Goal: Information Seeking & Learning: Learn about a topic

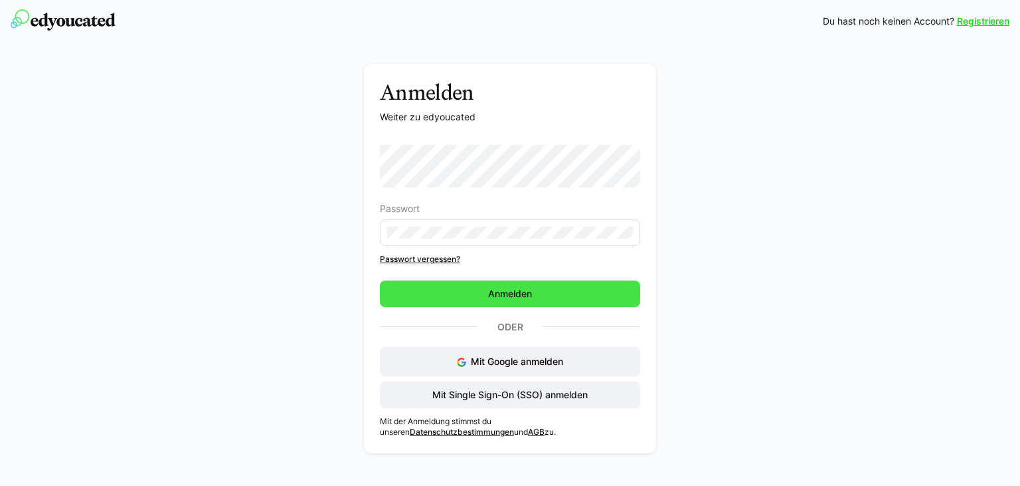
click at [510, 296] on span "Anmelden" at bounding box center [510, 293] width 48 height 13
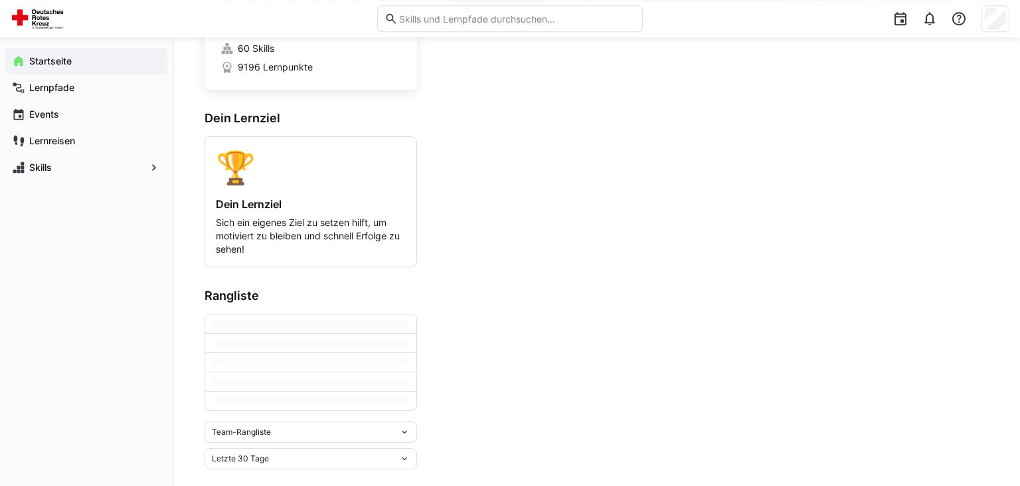
scroll to position [128, 0]
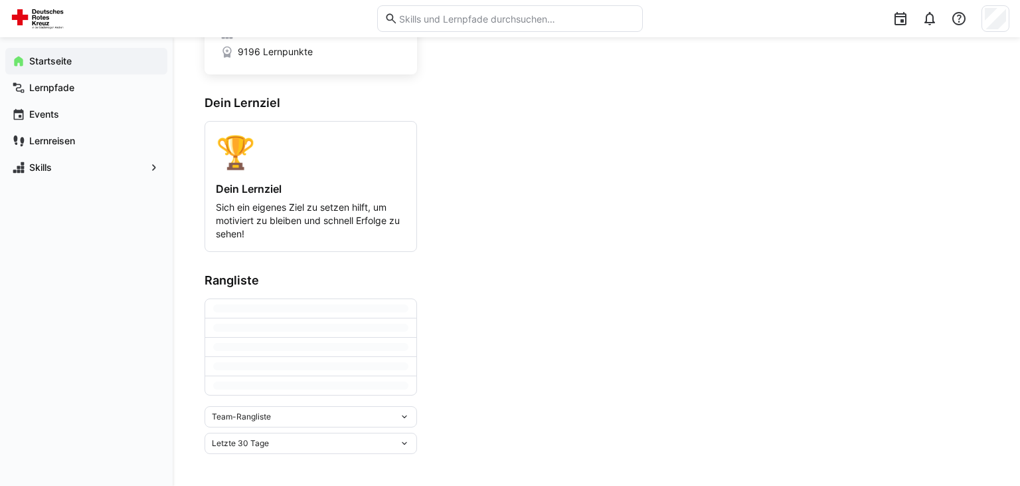
click at [405, 411] on div "Team-Rangliste" at bounding box center [311, 416] width 213 height 21
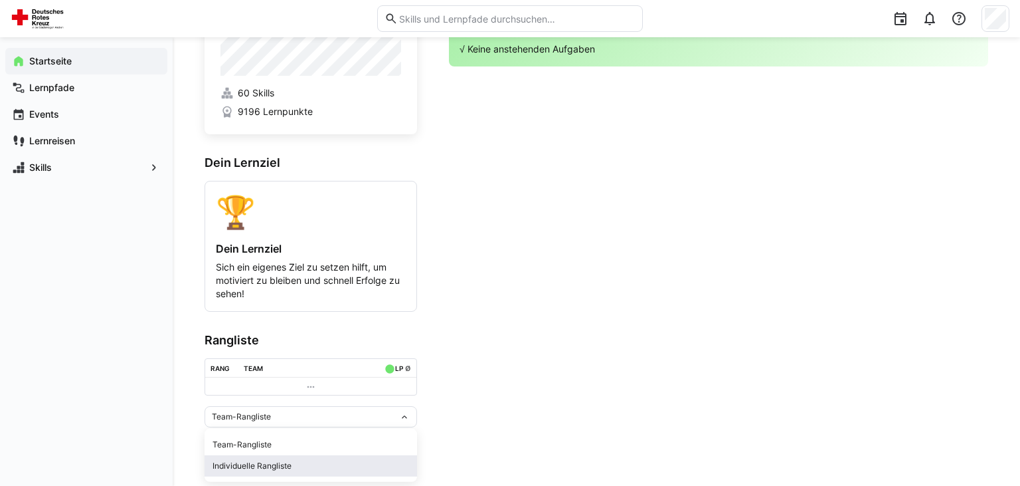
click at [284, 471] on span "Individuelle Rangliste" at bounding box center [311, 465] width 213 height 21
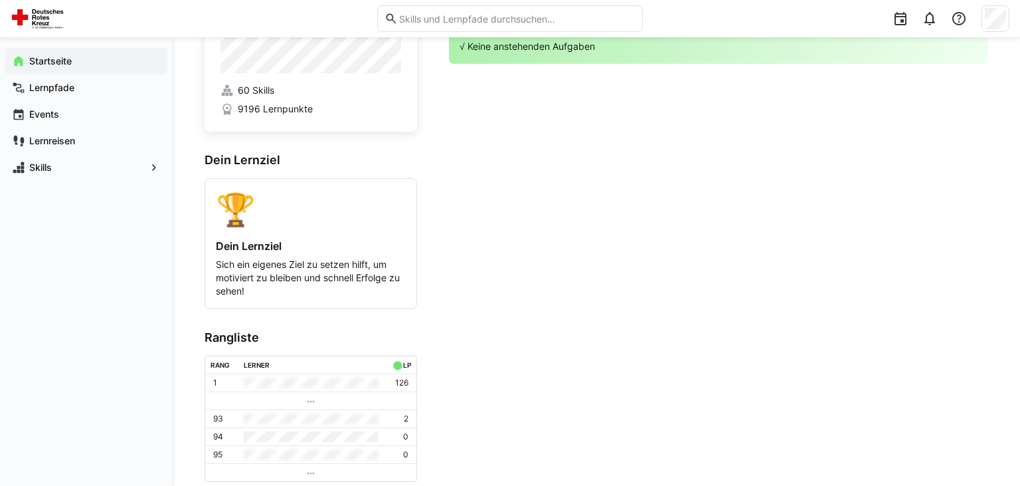
scroll to position [157, 0]
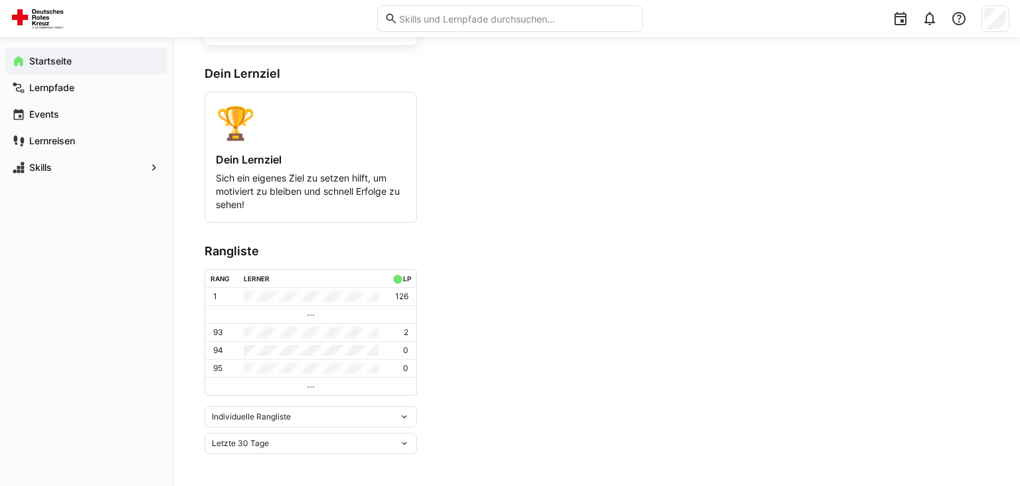
click at [406, 445] on eds-icon at bounding box center [404, 443] width 11 height 11
click at [271, 394] on div "Letztes Jahr" at bounding box center [311, 394] width 197 height 11
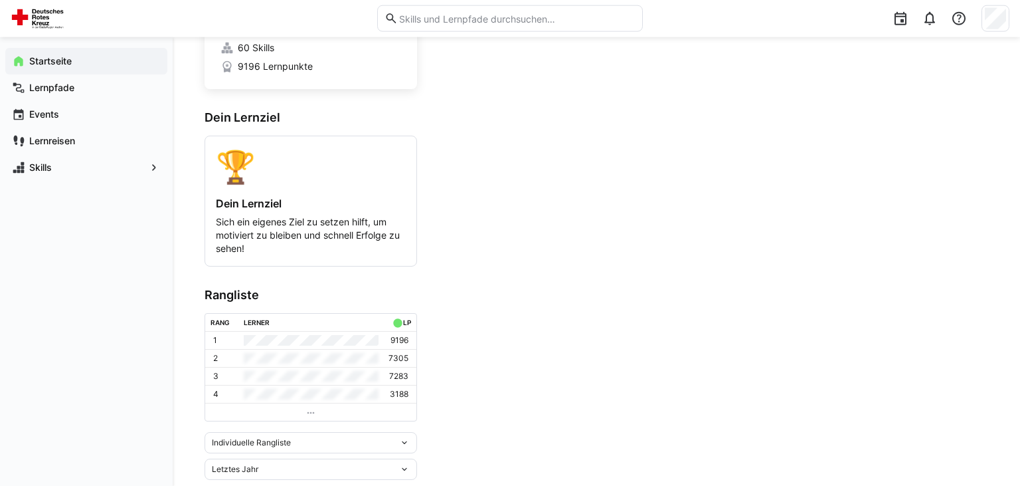
scroll to position [140, 0]
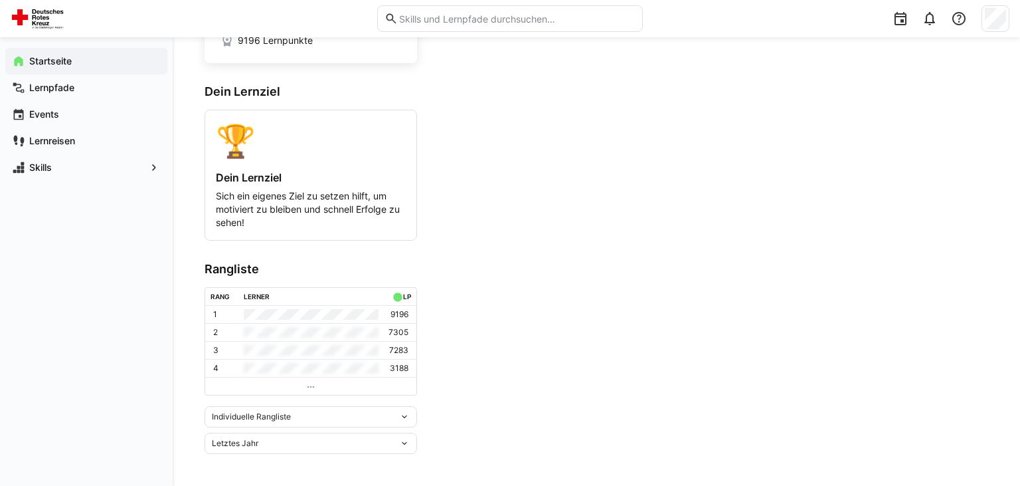
click at [404, 440] on eds-icon at bounding box center [404, 443] width 11 height 11
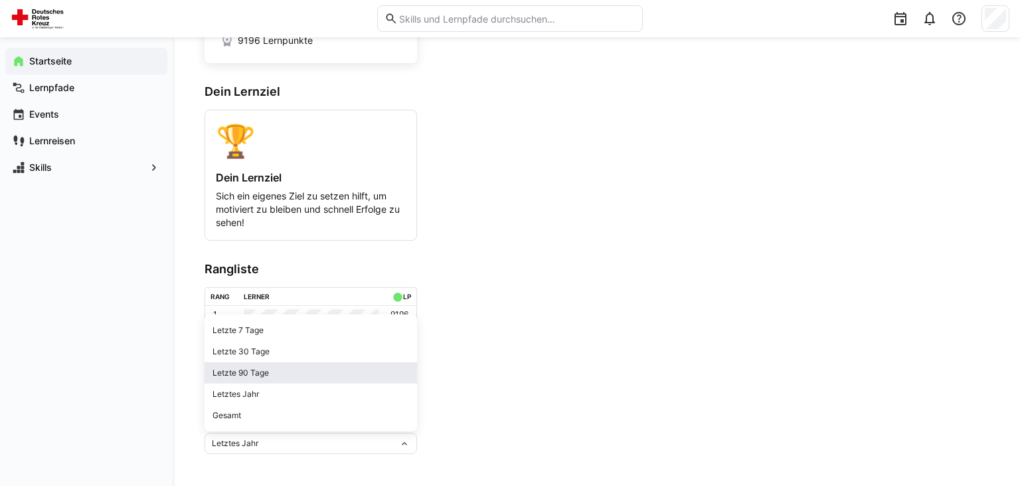
click at [275, 373] on div "Letzte 90 Tage" at bounding box center [311, 372] width 197 height 11
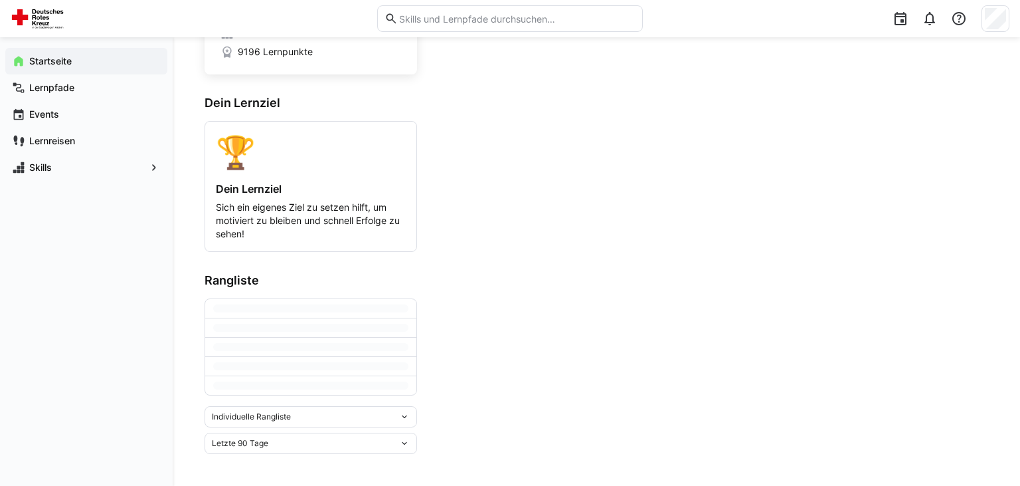
scroll to position [128, 0]
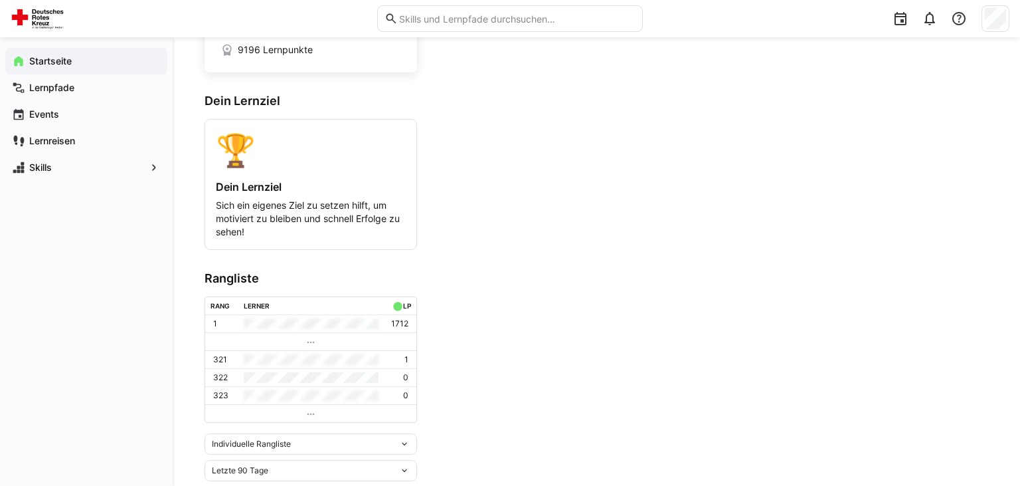
click at [405, 474] on eds-icon at bounding box center [404, 470] width 11 height 11
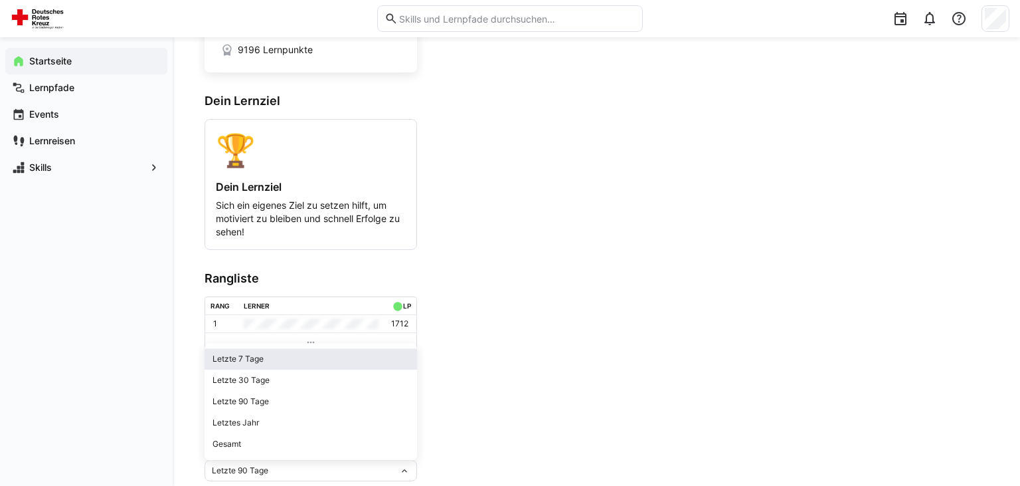
click at [266, 363] on div "Letzte 7 Tage" at bounding box center [311, 358] width 197 height 11
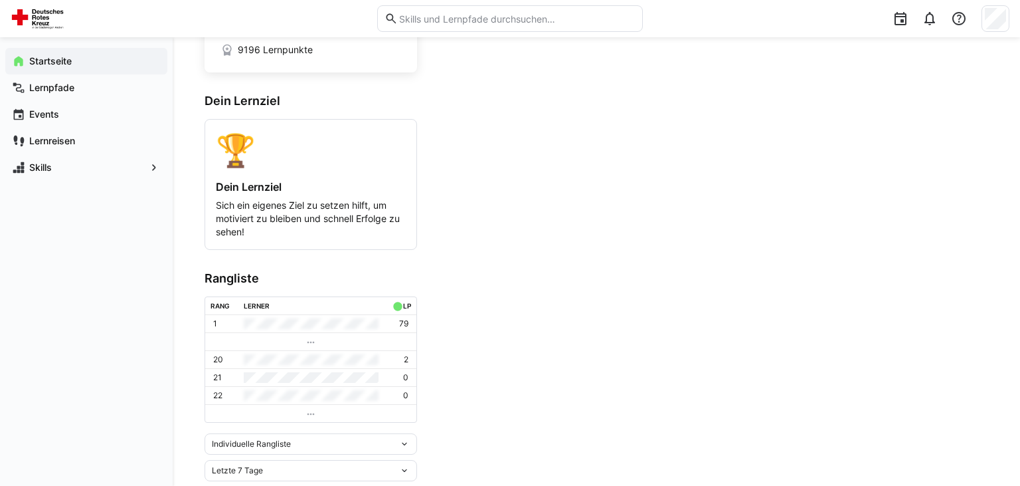
click at [406, 474] on eds-icon at bounding box center [404, 470] width 11 height 11
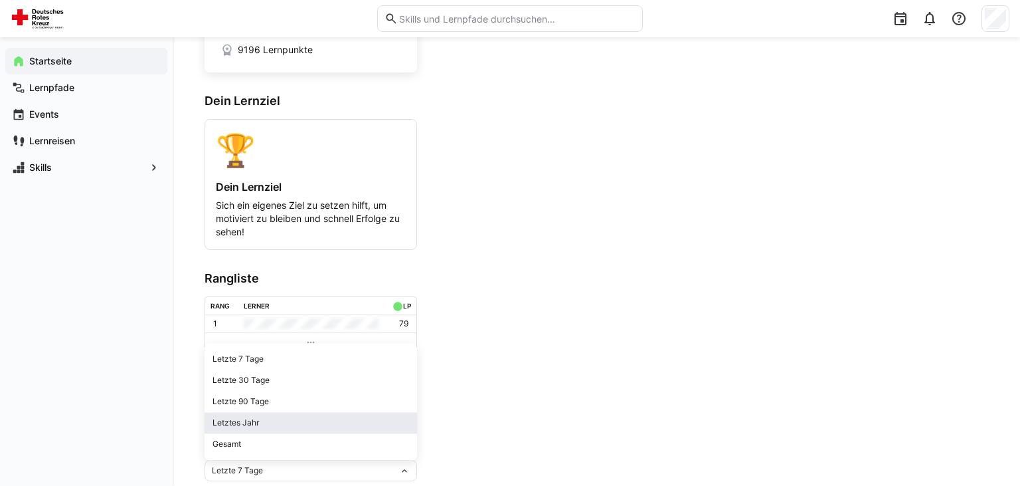
click at [242, 424] on div "Letztes Jahr" at bounding box center [311, 422] width 197 height 11
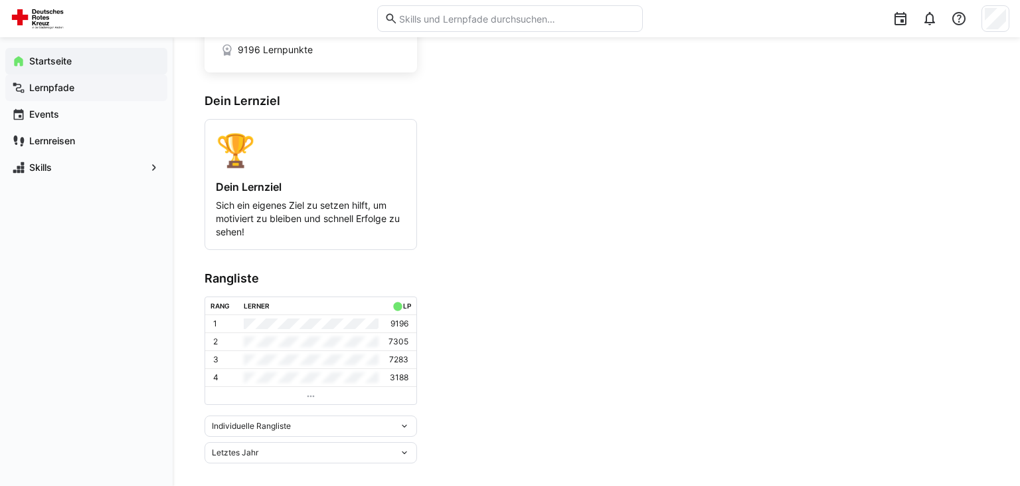
click at [75, 85] on span "Lernpfade" at bounding box center [94, 87] width 134 height 13
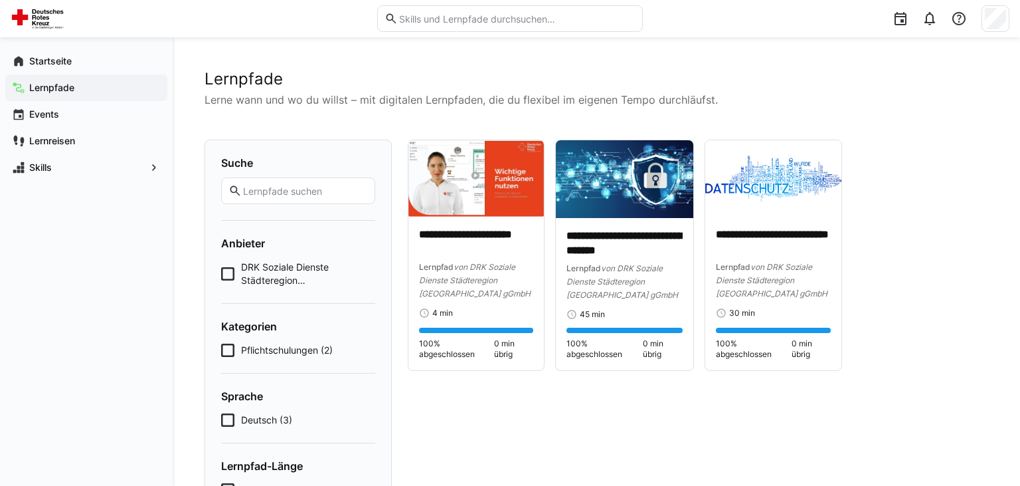
click at [226, 352] on icon at bounding box center [227, 349] width 13 height 13
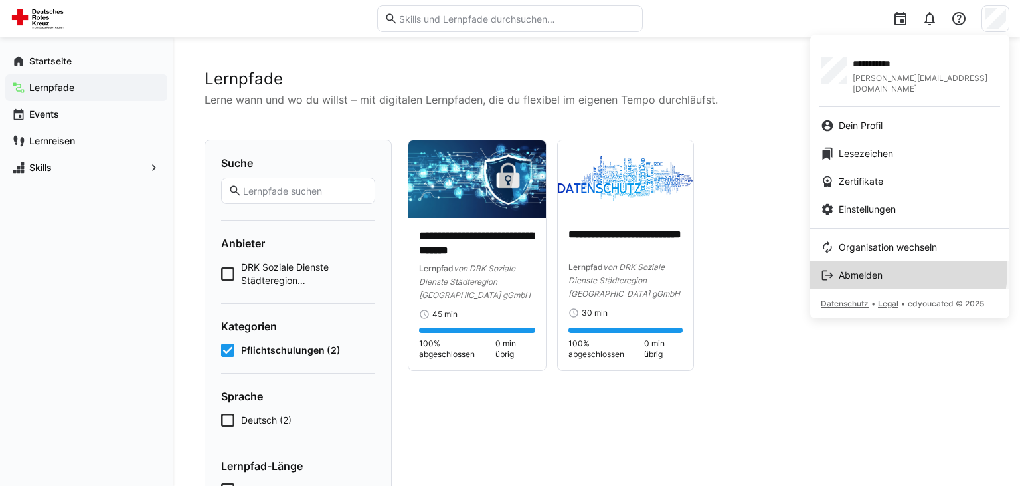
click at [896, 268] on div "Abmelden" at bounding box center [910, 274] width 178 height 13
